Goal: Download file/media

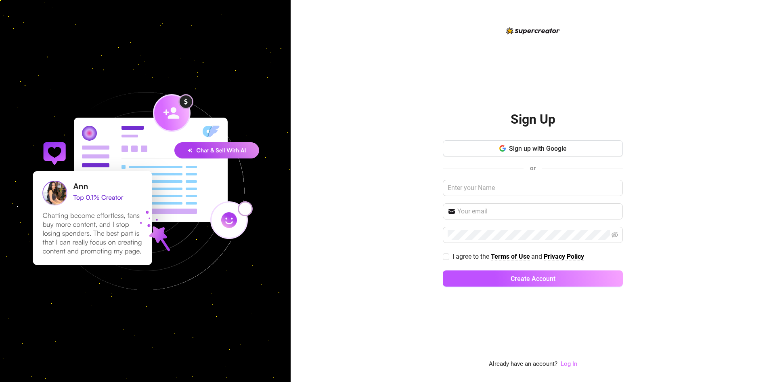
click at [567, 361] on link "Log In" at bounding box center [569, 363] width 17 height 7
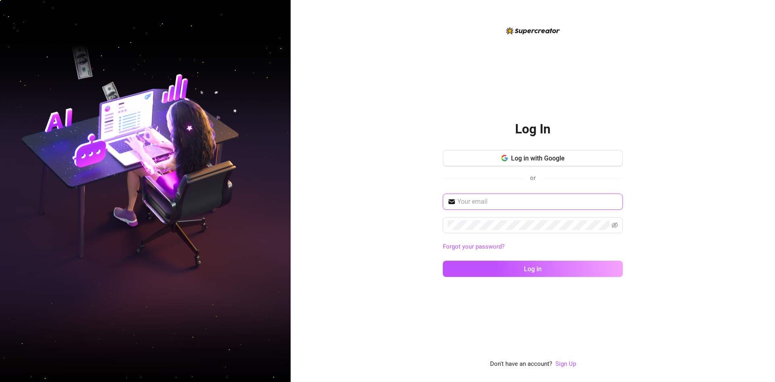
click at [490, 202] on input "text" at bounding box center [538, 202] width 161 height 10
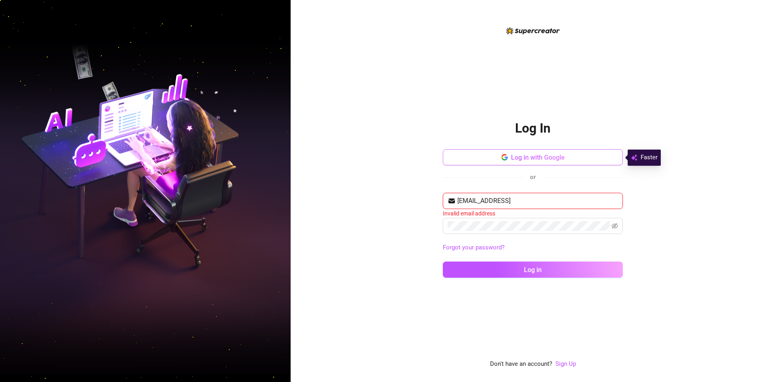
type input "[EMAIL_ADDRESS]"
click at [576, 161] on button "Log in with Google" at bounding box center [533, 157] width 180 height 16
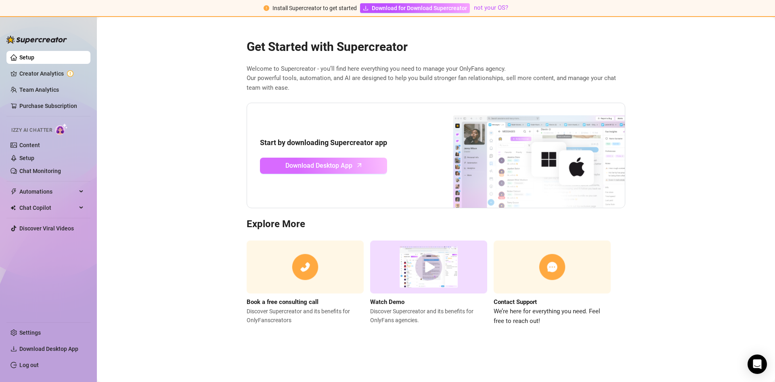
click at [323, 165] on span "Download Desktop App" at bounding box center [319, 165] width 67 height 10
click at [362, 249] on img at bounding box center [305, 266] width 117 height 53
